Goal: Task Accomplishment & Management: Use online tool/utility

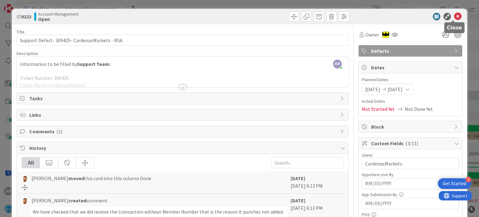
click at [454, 17] on icon at bounding box center [457, 16] width 7 height 7
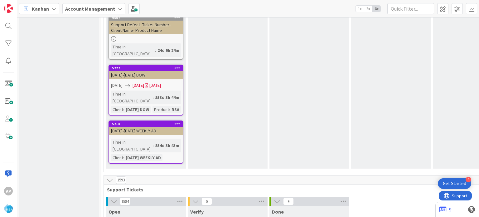
scroll to position [1185, 0]
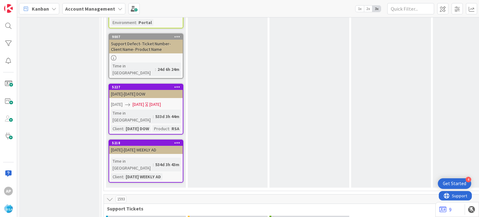
drag, startPoint x: 129, startPoint y: 125, endPoint x: 136, endPoint y: 124, distance: 6.9
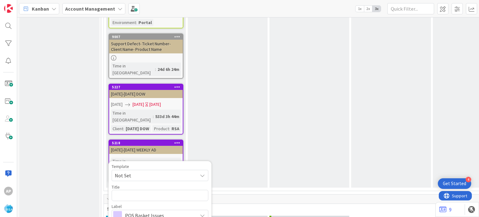
click at [188, 171] on span "Not Set" at bounding box center [154, 175] width 78 height 8
type textarea "x"
type textarea "Support Defect- Ticket Number- Client Name- Product Name"
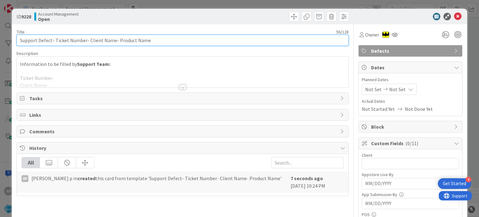
drag, startPoint x: 54, startPoint y: 40, endPoint x: 85, endPoint y: 41, distance: 30.9
click at [85, 41] on input "Support Defect- Ticket Number- Client Name- Product Name" at bounding box center [183, 40] width 332 height 11
paste input "#310074"
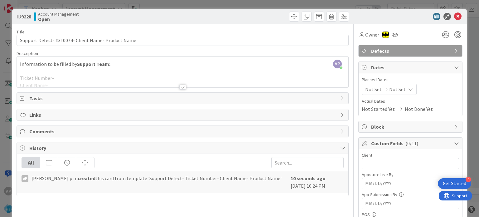
click at [182, 87] on div at bounding box center [182, 87] width 7 height 5
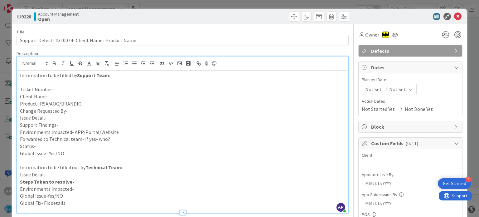
click at [78, 116] on p "Issue Detail-" at bounding box center [182, 117] width 325 height 7
click at [70, 124] on p "Support Findings-" at bounding box center [182, 124] width 325 height 7
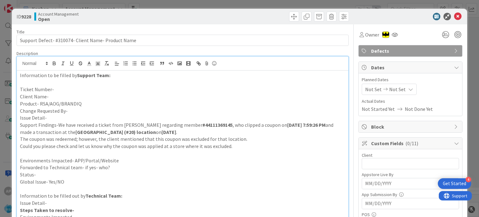
click at [54, 121] on p "Support Findings-We have received a ticket from [PERSON_NAME] regarding member …" at bounding box center [182, 128] width 325 height 14
click at [59, 115] on p "Issue Detail-" at bounding box center [182, 117] width 325 height 7
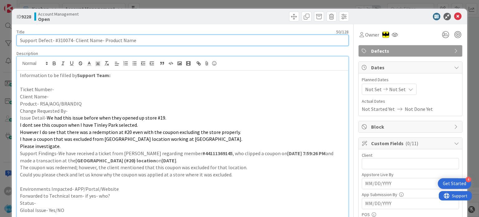
click at [64, 40] on input "Support Defect- #310074- Client Name- Product Name" at bounding box center [183, 40] width 332 height 11
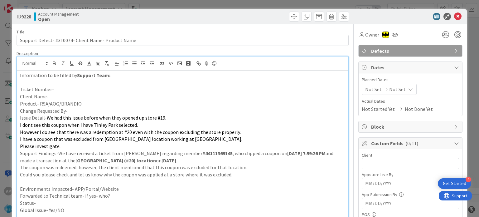
click at [56, 90] on p "Ticket Number-" at bounding box center [182, 89] width 325 height 7
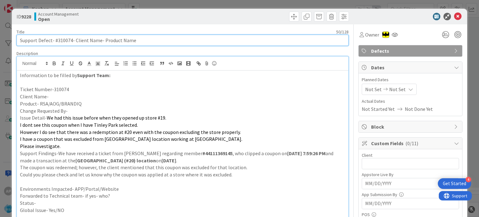
drag, startPoint x: 74, startPoint y: 39, endPoint x: 99, endPoint y: 39, distance: 25.3
click at [99, 39] on input "Support Defect- #310074- Client Name- Product Name" at bounding box center [183, 40] width 332 height 11
paste input "Petes Fresh [PERSON_NAME]"
click at [117, 39] on input "Support Defect- #310074- Petes Fresh Market- Product Name" at bounding box center [183, 40] width 332 height 11
click at [116, 39] on input "Support Defect- #310074- Petes Fresh Market- Product Name" at bounding box center [183, 40] width 332 height 11
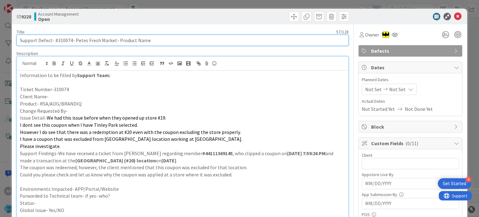
drag, startPoint x: 148, startPoint y: 42, endPoint x: 118, endPoint y: 40, distance: 30.0
click at [118, 40] on input "Support Defect- #310074- Petes Fresh Market- Product Name" at bounding box center [183, 40] width 332 height 11
type input "Support Defect- #310074- Petes Fresh Market- RSA"
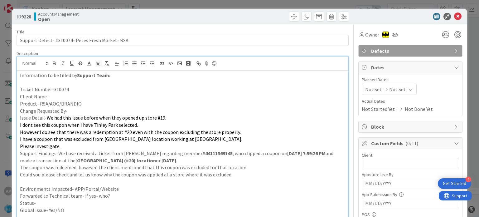
click at [61, 97] on p "Client Name-" at bounding box center [182, 96] width 325 height 7
click at [81, 109] on p "Change Requested By-" at bounding box center [182, 110] width 325 height 7
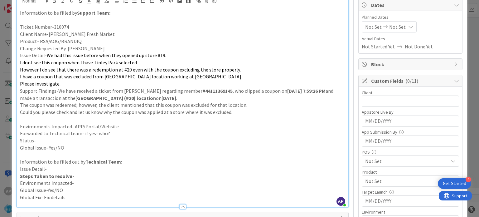
click at [141, 125] on p "Environments Impacted- APP/Portal/Website" at bounding box center [182, 126] width 325 height 7
click at [128, 131] on p "Forwarded to Technical team- if yes- who?" at bounding box center [182, 133] width 325 height 7
click at [120, 139] on p "Status-" at bounding box center [182, 140] width 325 height 7
click at [104, 119] on p at bounding box center [182, 119] width 325 height 7
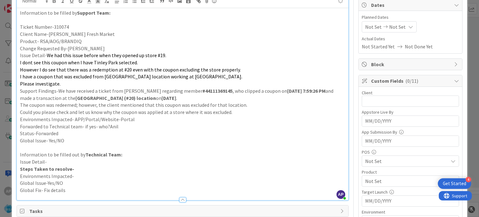
scroll to position [0, 0]
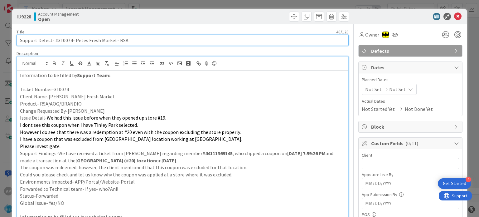
drag, startPoint x: 74, startPoint y: 41, endPoint x: 112, endPoint y: 41, distance: 38.1
click at [112, 41] on input "Support Defect- #310074- Petes Fresh Market- RSA" at bounding box center [183, 40] width 332 height 11
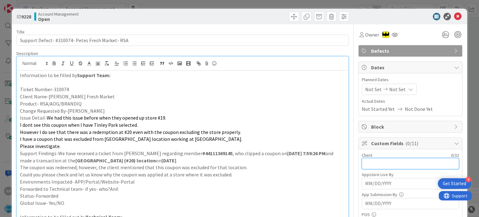
click at [393, 166] on input "text" at bounding box center [410, 163] width 97 height 11
paste input "Petes Fresh Market"
type input "Petes Fresh Market"
click at [375, 90] on span "Not Set" at bounding box center [373, 88] width 17 height 7
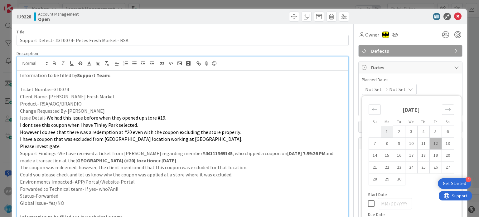
click at [383, 134] on td "1" at bounding box center [387, 132] width 12 height 12
type input "[DATE]"
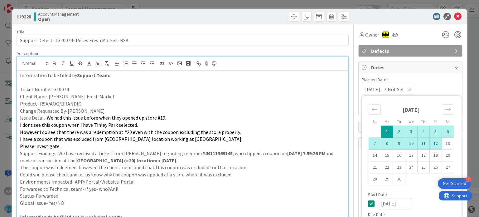
click at [430, 145] on td "12" at bounding box center [436, 144] width 12 height 12
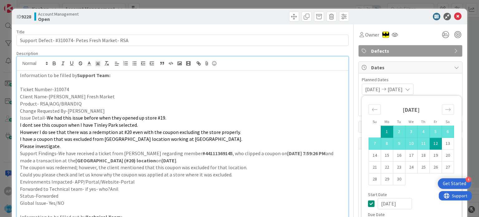
type input "[DATE]"
click at [285, 128] on p "I dont see this coupon when I have Tinley Park selected." at bounding box center [182, 124] width 325 height 7
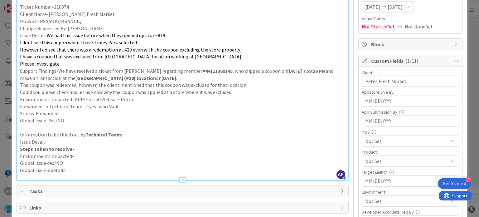
scroll to position [94, 0]
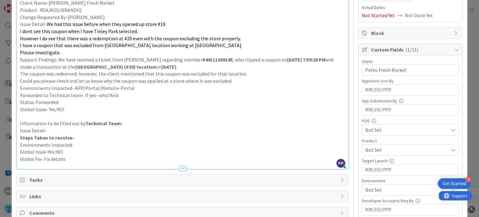
click at [372, 149] on span "Not Set" at bounding box center [406, 149] width 83 height 7
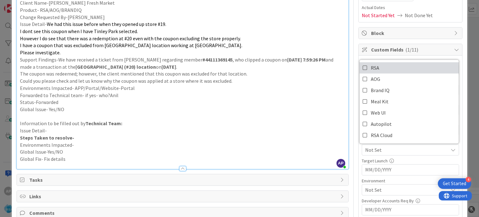
click at [364, 68] on link "RSA" at bounding box center [409, 67] width 99 height 11
click at [313, 115] on p at bounding box center [182, 116] width 325 height 7
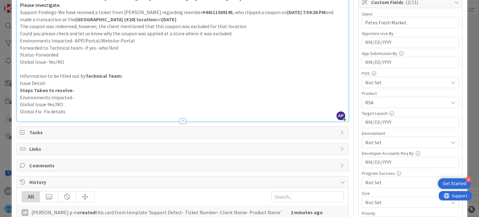
scroll to position [156, 0]
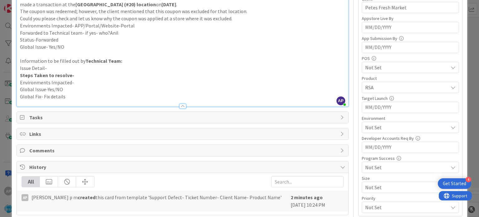
click at [383, 127] on span "Not Set" at bounding box center [406, 127] width 83 height 7
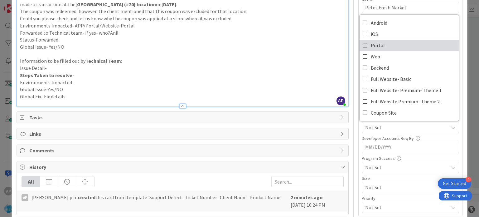
click at [372, 44] on span "Portal" at bounding box center [378, 45] width 14 height 9
click at [273, 72] on p "Steps Taken to resolve-" at bounding box center [182, 75] width 325 height 7
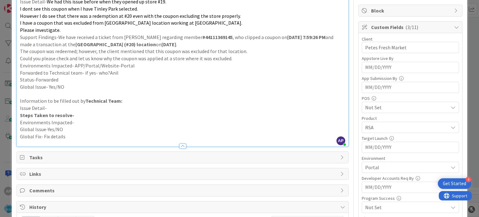
scroll to position [0, 0]
